Goal: Information Seeking & Learning: Learn about a topic

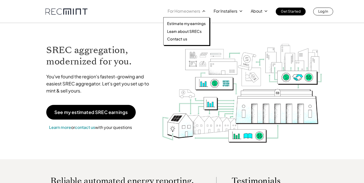
click at [202, 11] on icon at bounding box center [203, 10] width 5 height 5
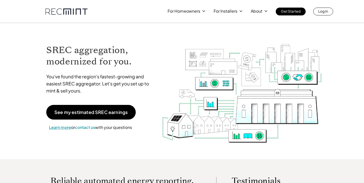
click at [64, 128] on span "Learn more" at bounding box center [60, 127] width 22 height 5
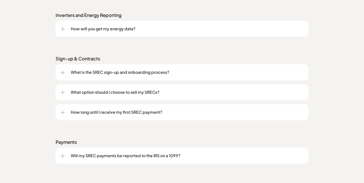
scroll to position [653, 0]
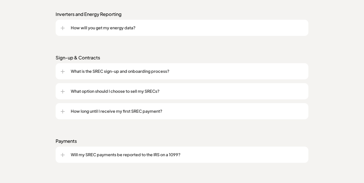
click at [64, 92] on div at bounding box center [63, 92] width 4 height 4
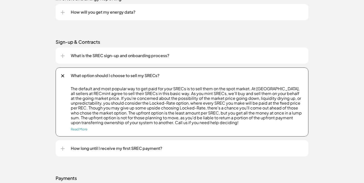
scroll to position [669, 0]
click at [73, 129] on link "Read More" at bounding box center [79, 129] width 17 height 4
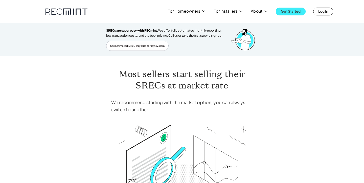
click at [296, 10] on p "Get Started" at bounding box center [291, 11] width 20 height 7
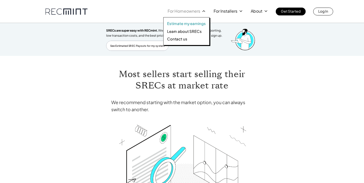
click at [192, 24] on p "Estimate my earnings" at bounding box center [186, 23] width 39 height 5
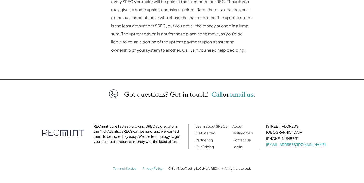
scroll to position [329, 0]
click at [214, 146] on link "Our Pricing" at bounding box center [205, 146] width 18 height 5
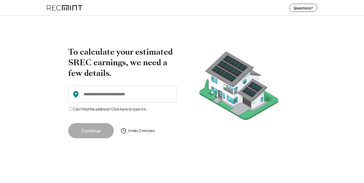
click at [133, 88] on input "input" at bounding box center [122, 94] width 109 height 16
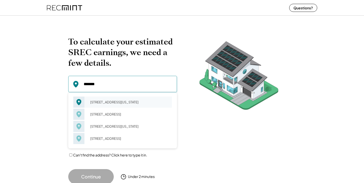
click at [123, 101] on div "5113 42nd St NW Washington, DC 20016" at bounding box center [129, 102] width 85 height 7
type input "**********"
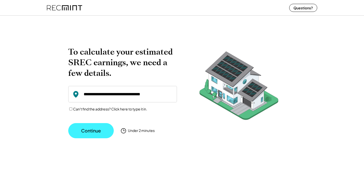
click at [101, 130] on button "Continue" at bounding box center [91, 130] width 46 height 15
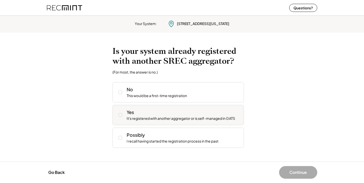
click at [153, 110] on div "Yes It's registered with another aggregator or is self-managed in GATS" at bounding box center [183, 115] width 113 height 12
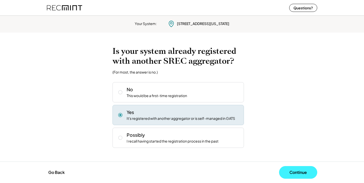
click at [301, 171] on button "Continue" at bounding box center [298, 172] width 38 height 13
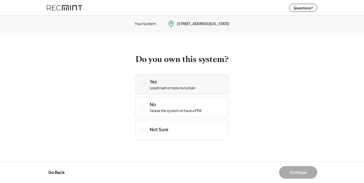
click at [208, 88] on div "Yes I paid cash or took out a loan" at bounding box center [187, 84] width 75 height 12
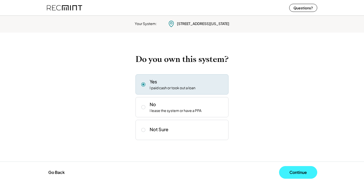
click at [299, 174] on button "Continue" at bounding box center [298, 172] width 38 height 13
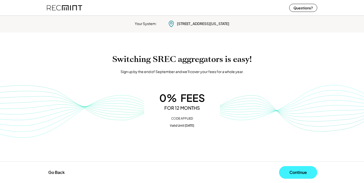
click at [296, 172] on button "Continue" at bounding box center [298, 172] width 38 height 13
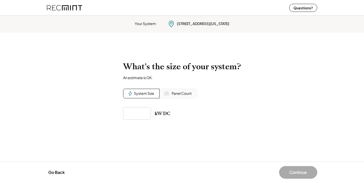
click at [180, 93] on div "Panel Count" at bounding box center [182, 93] width 20 height 5
click at [137, 93] on div "System Size" at bounding box center [144, 93] width 20 height 5
click at [138, 115] on input "input" at bounding box center [137, 113] width 28 height 13
click at [180, 95] on div "Panel Count" at bounding box center [182, 93] width 20 height 5
click at [136, 114] on input "input" at bounding box center [137, 113] width 28 height 13
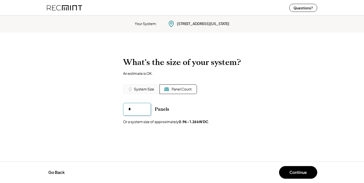
type input "**"
click at [196, 138] on div "To calculate your estimated SREC earnings, we need a few details. 5113 42nd St …" at bounding box center [182, 97] width 364 height 90
click at [150, 89] on div "System Size" at bounding box center [144, 89] width 20 height 5
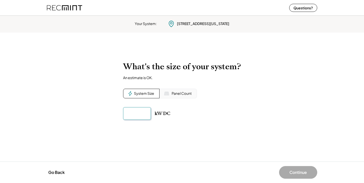
click at [139, 111] on input "input" at bounding box center [137, 113] width 28 height 13
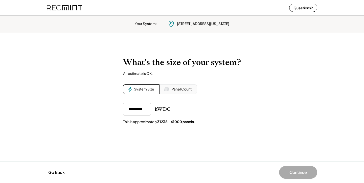
click at [224, 138] on div "Your System: 5113 42nd St NW Washington, DC 20016 To calculate your estimated S…" at bounding box center [182, 99] width 364 height 170
click at [132, 110] on input "input" at bounding box center [137, 109] width 28 height 13
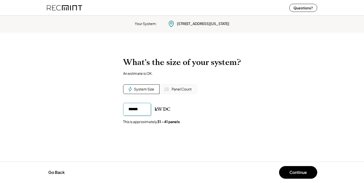
type input "******"
click at [184, 136] on div "To calculate your estimated SREC earnings, we need a few details. 5113 42nd St …" at bounding box center [182, 97] width 364 height 90
click at [296, 173] on button "Continue" at bounding box center [298, 172] width 38 height 13
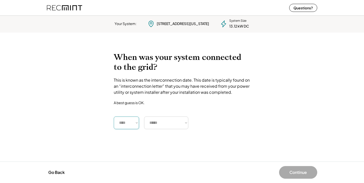
select select "****"
select select "**********"
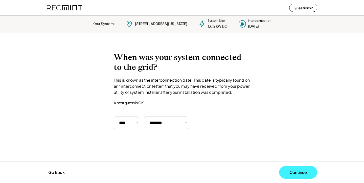
click at [293, 170] on button "Continue" at bounding box center [298, 172] width 38 height 13
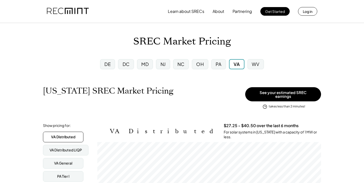
scroll to position [84, 224]
click at [125, 65] on div "DC" at bounding box center [126, 64] width 7 height 6
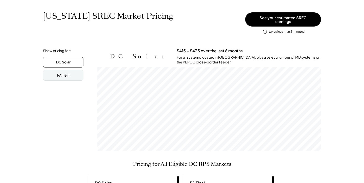
scroll to position [75, 0]
